Goal: Task Accomplishment & Management: Manage account settings

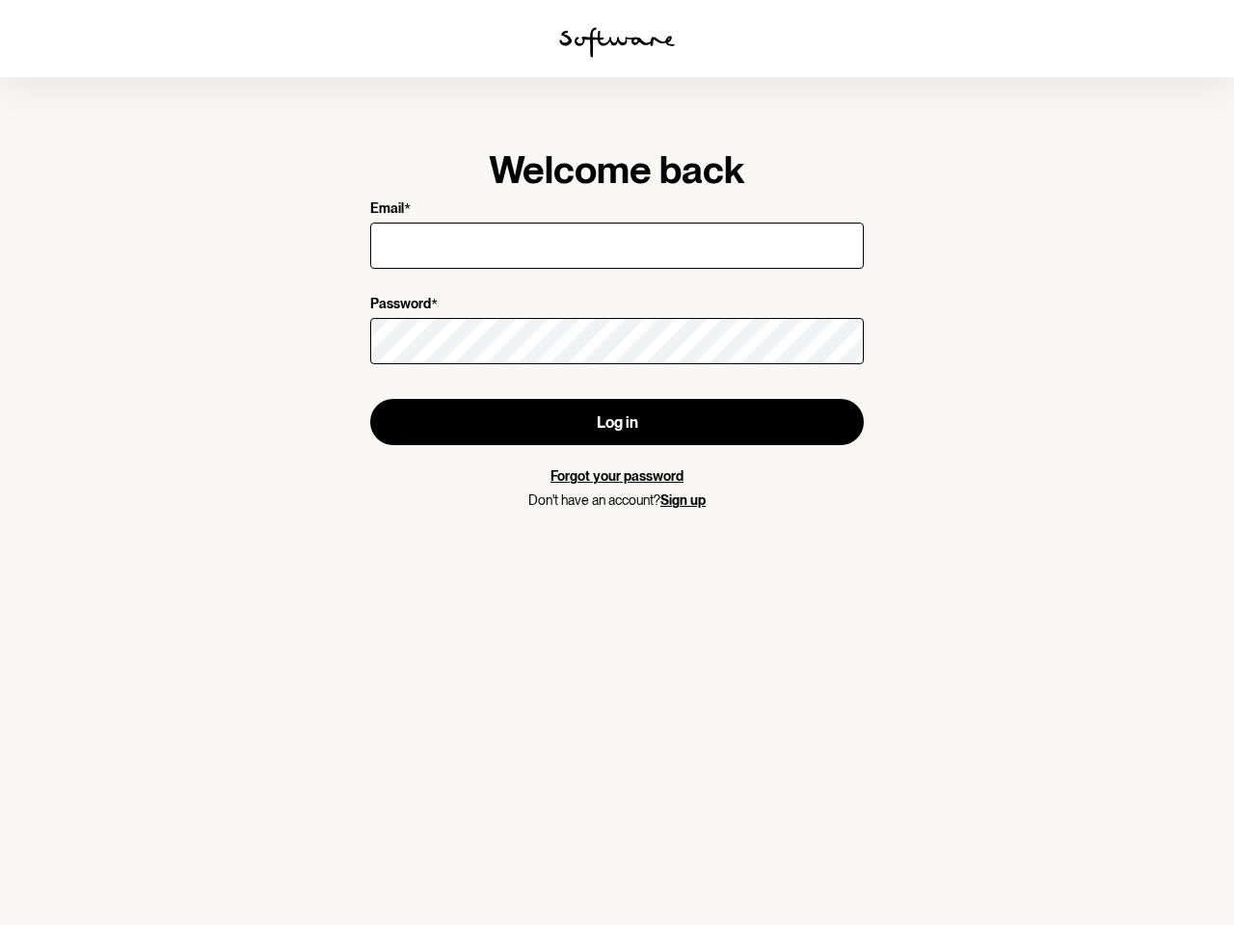
click at [617, 42] on img at bounding box center [617, 42] width 116 height 31
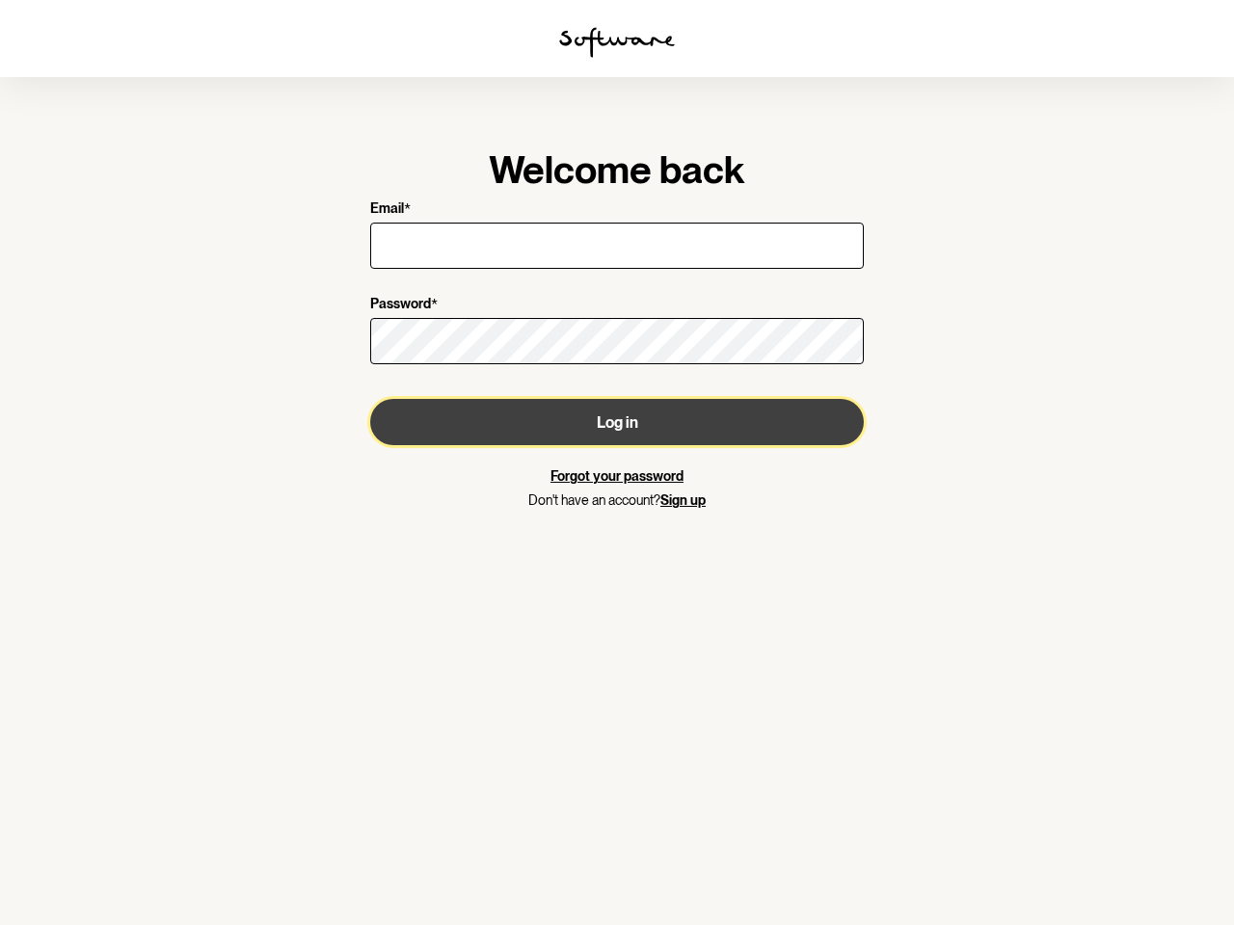
click at [617, 422] on button "Log in" at bounding box center [616, 422] width 493 height 46
